Goal: Information Seeking & Learning: Learn about a topic

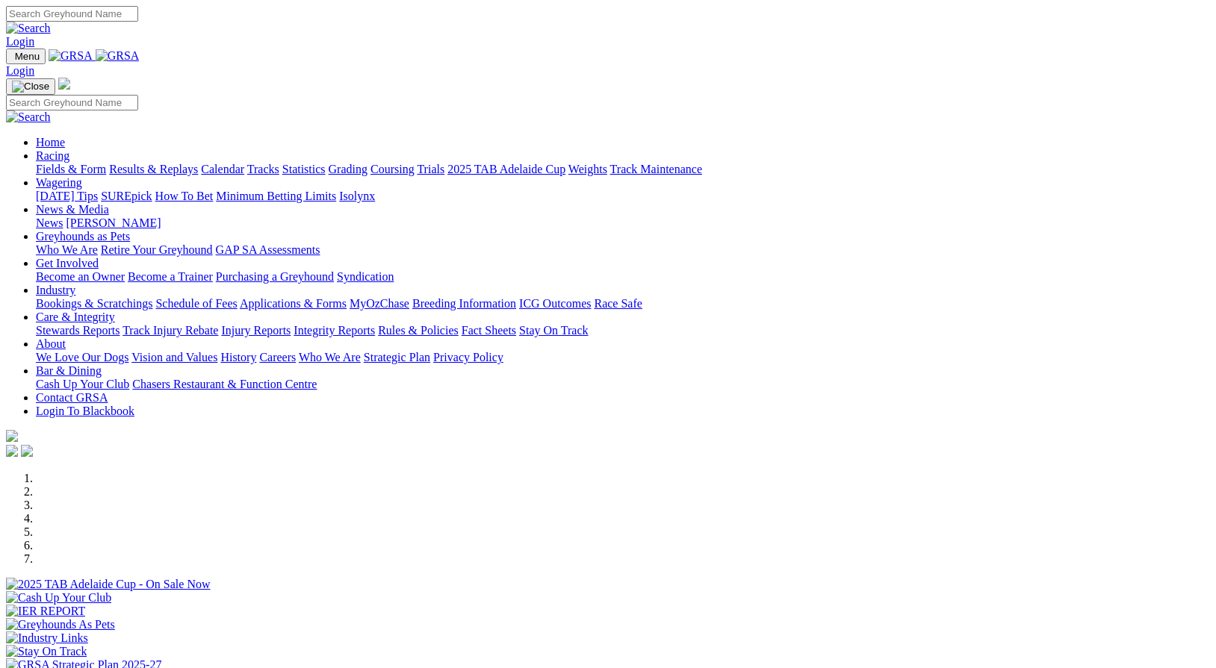
click at [184, 163] on link "Results & Replays" at bounding box center [153, 169] width 89 height 13
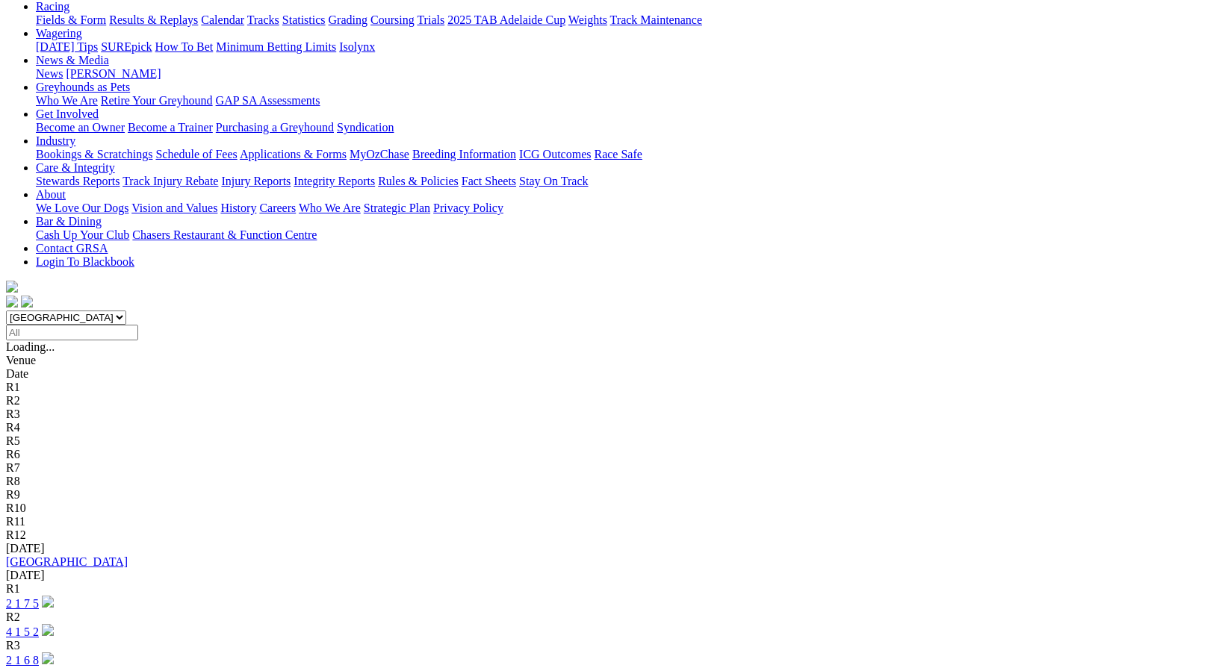
scroll to position [177, 0]
click at [128, 555] on link "[GEOGRAPHIC_DATA]" at bounding box center [67, 561] width 122 height 13
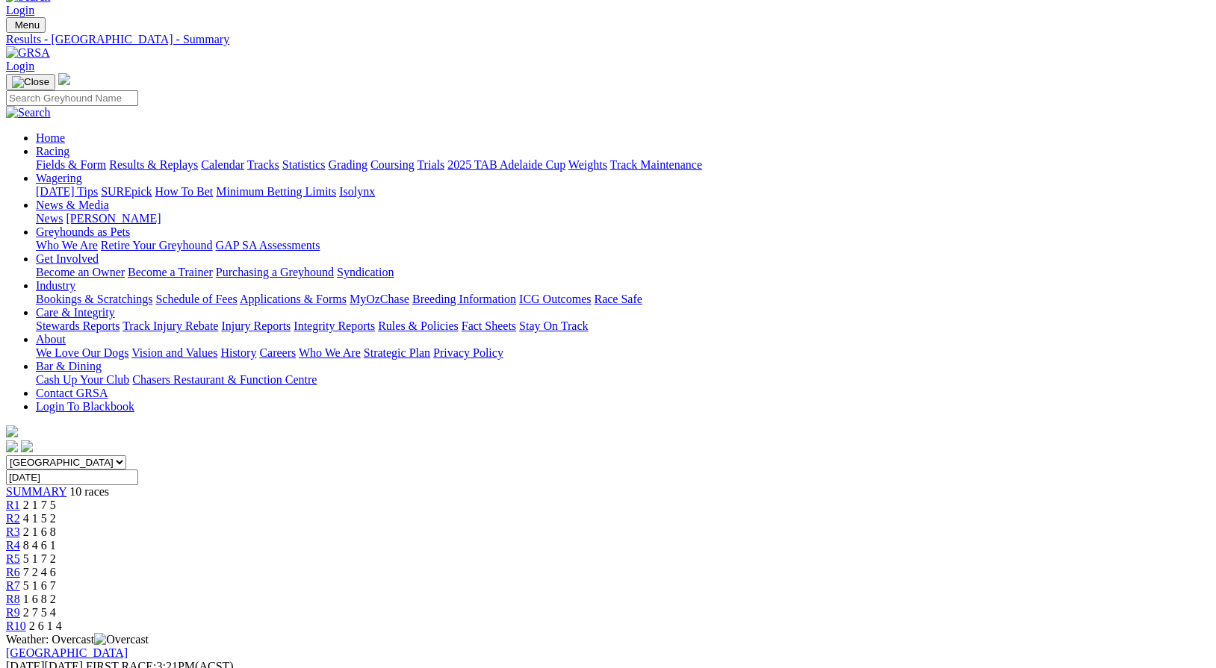
scroll to position [29, 0]
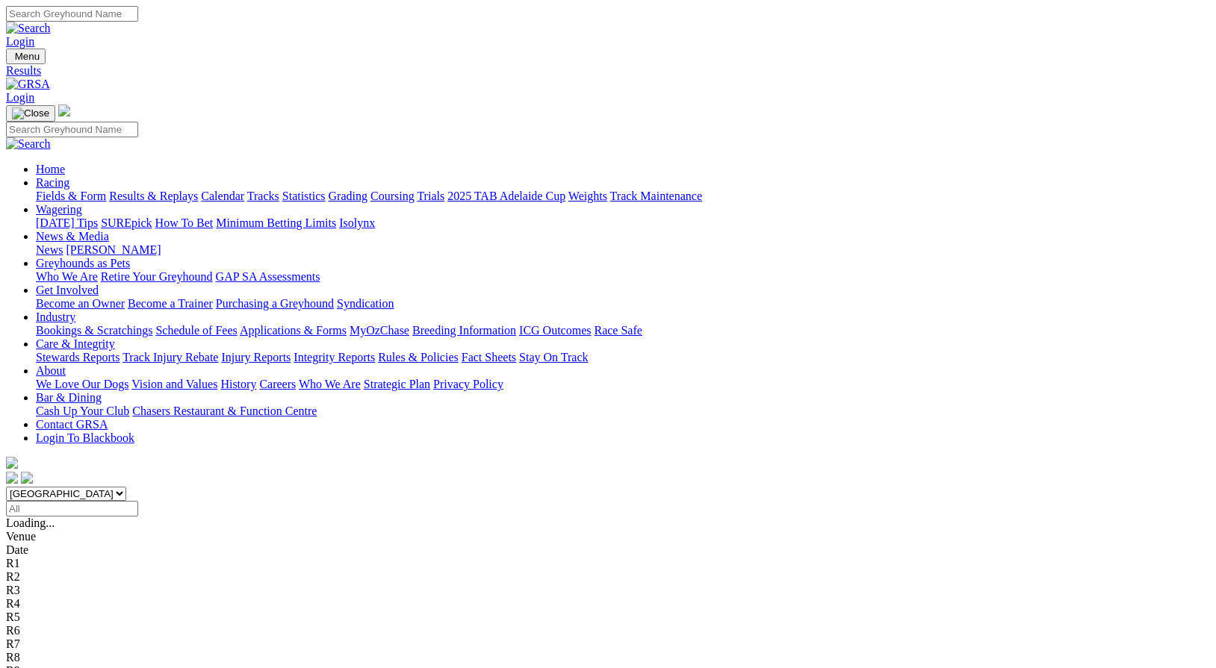
click at [82, 203] on link "Wagering" at bounding box center [59, 209] width 46 height 13
click at [109, 230] on link "News & Media" at bounding box center [72, 236] width 73 height 13
click at [63, 243] on link "News" at bounding box center [49, 249] width 27 height 13
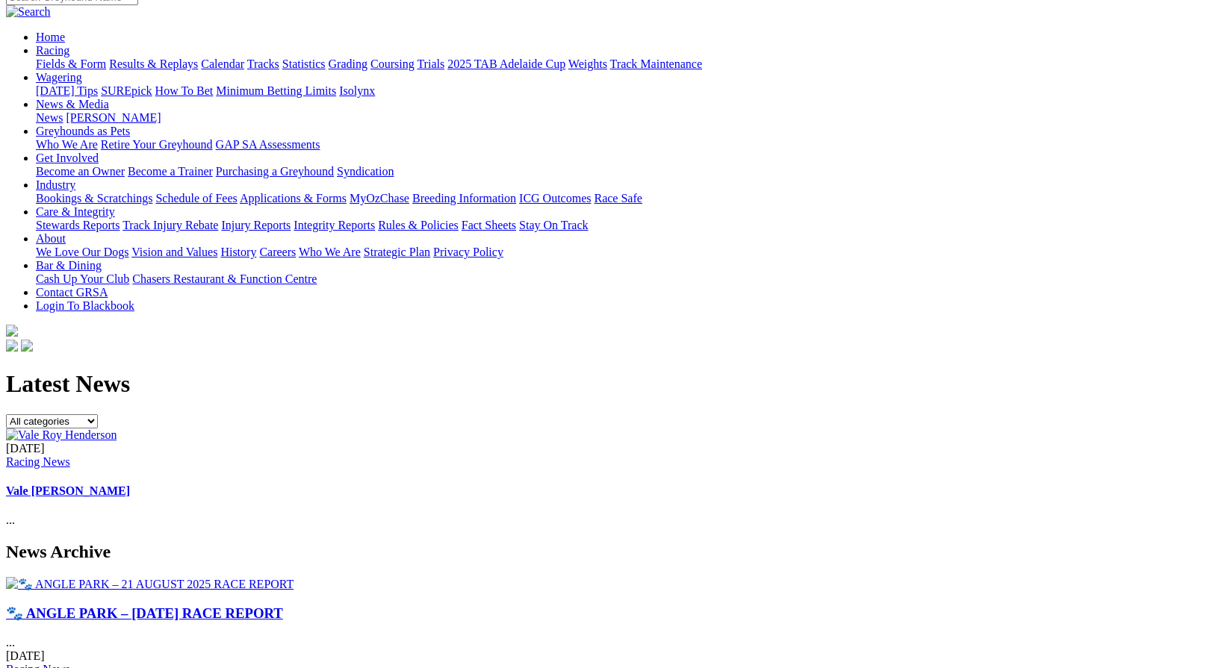
scroll to position [131, 0]
click at [130, 485] on link "Vale [PERSON_NAME]" at bounding box center [68, 491] width 124 height 13
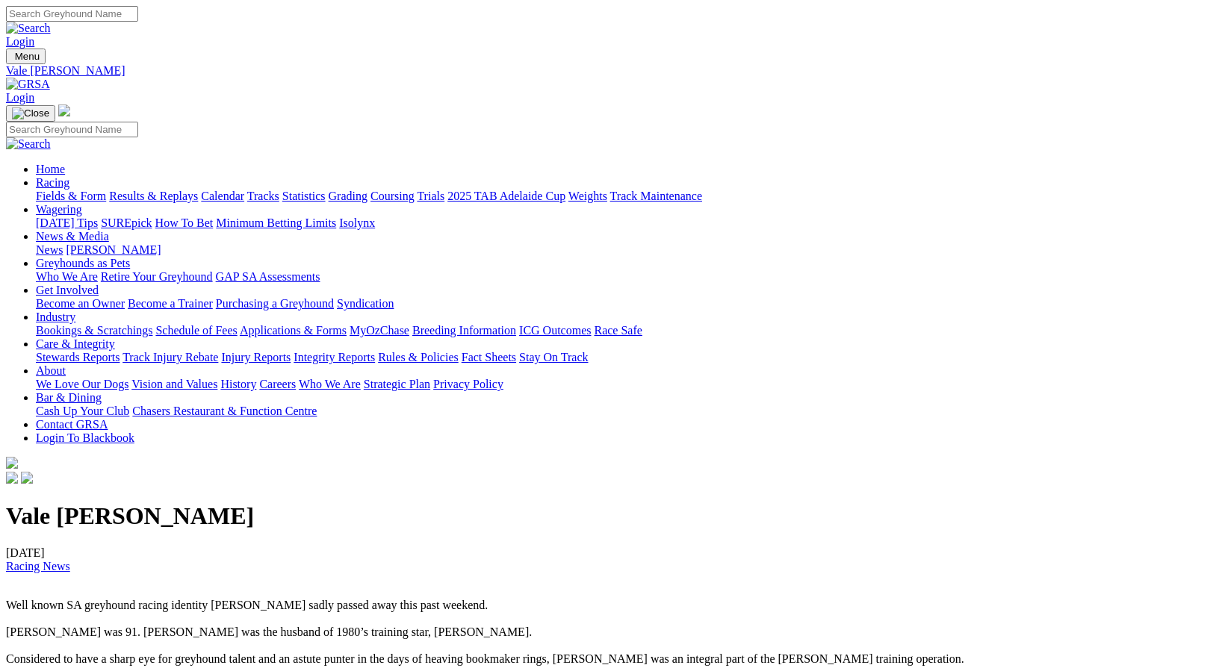
click at [414, 190] on link "Coursing" at bounding box center [392, 196] width 44 height 13
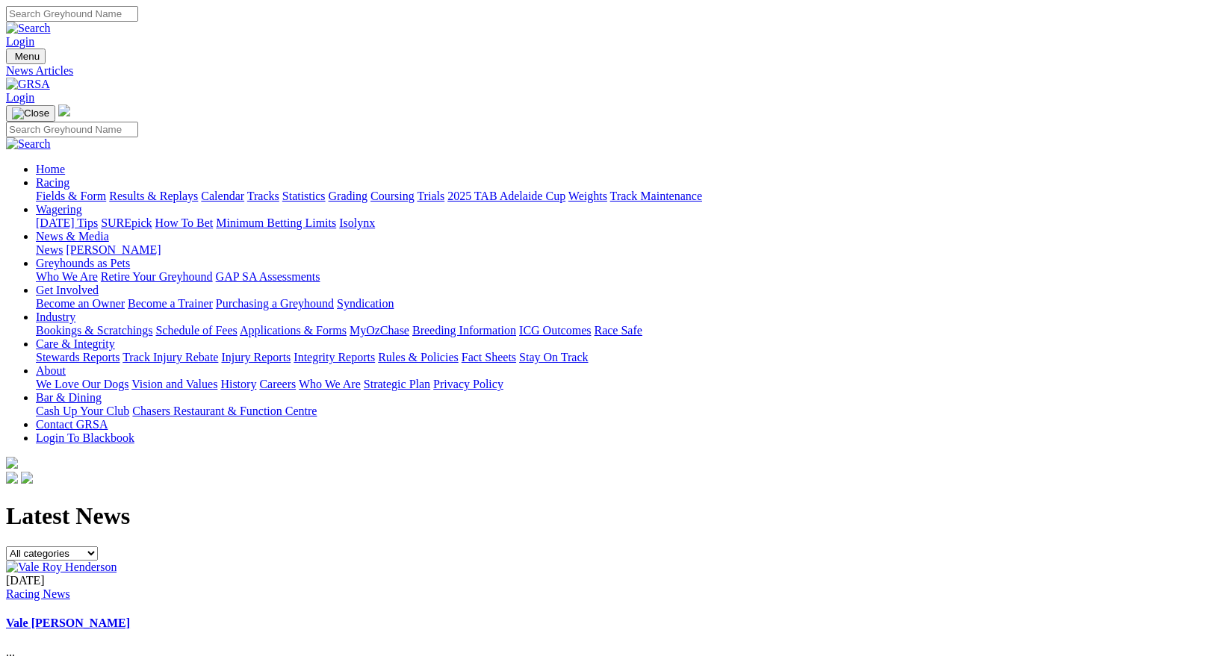
click at [81, 190] on link "Fields & Form" at bounding box center [71, 196] width 70 height 13
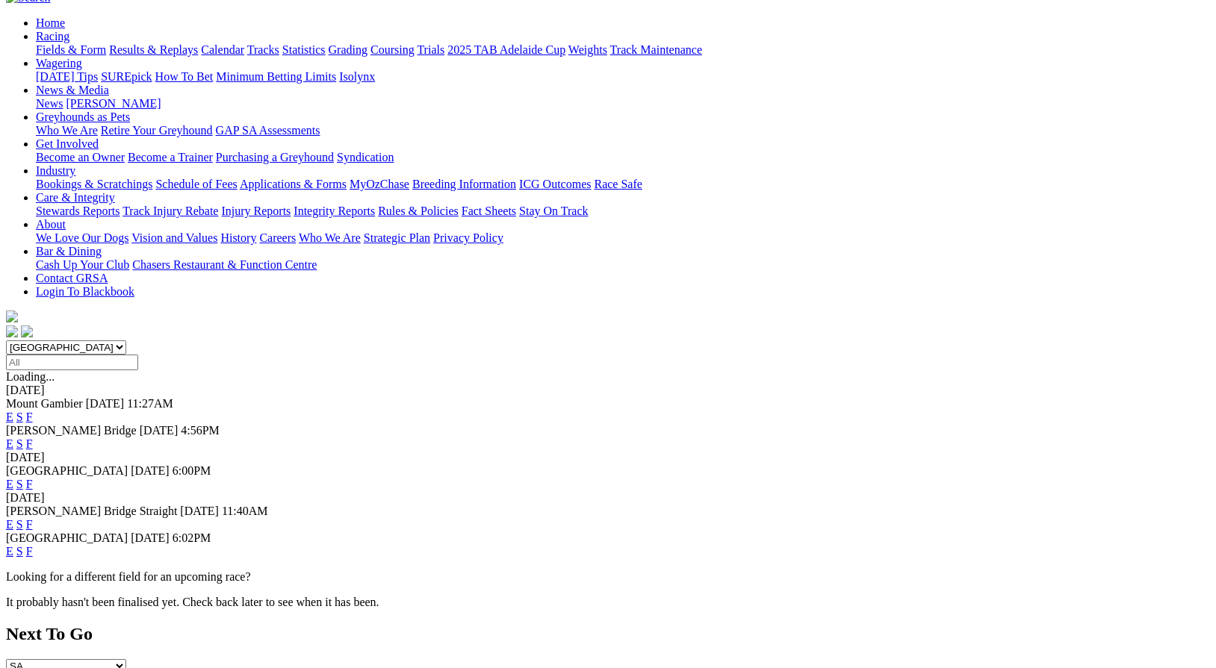
scroll to position [147, 0]
click at [33, 410] on link "F" at bounding box center [29, 416] width 7 height 13
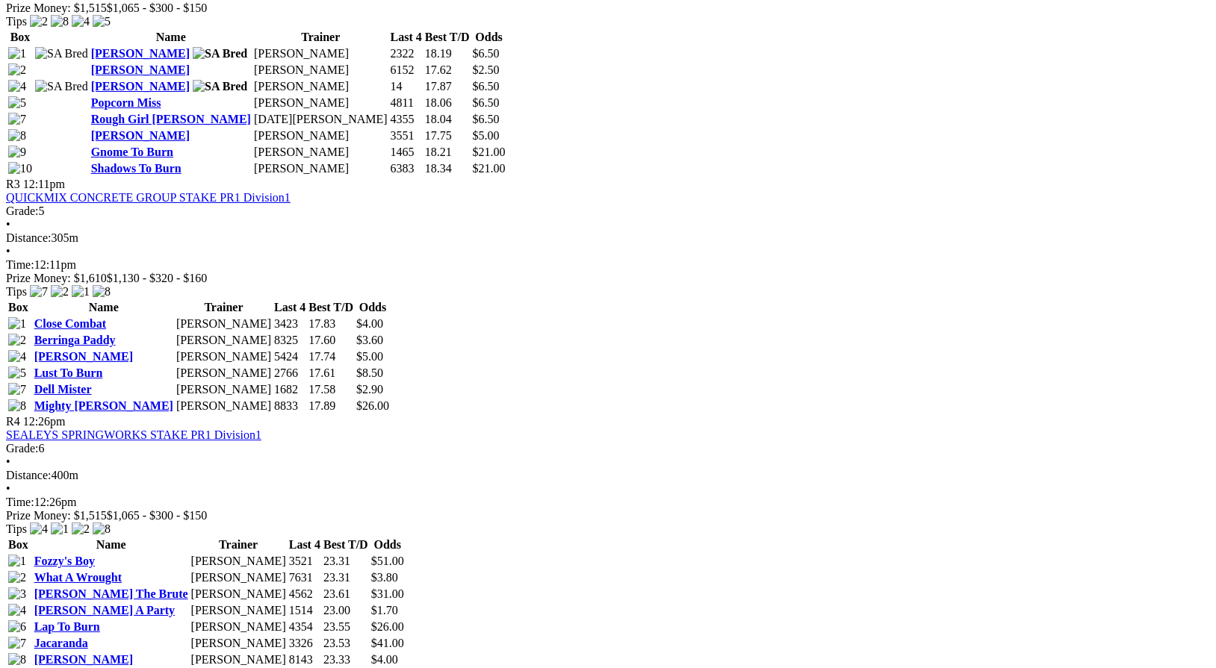
scroll to position [1090, 0]
